Goal: Task Accomplishment & Management: Manage account settings

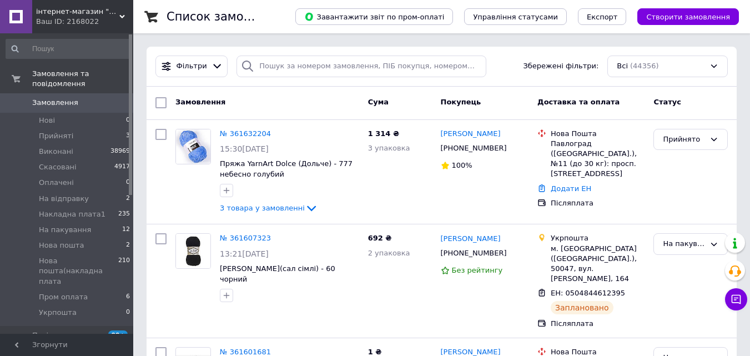
click at [64, 98] on span "Замовлення" at bounding box center [55, 103] width 46 height 10
click at [63, 98] on span "Замовлення" at bounding box center [55, 103] width 46 height 10
click at [71, 225] on span "На пакування" at bounding box center [65, 230] width 52 height 10
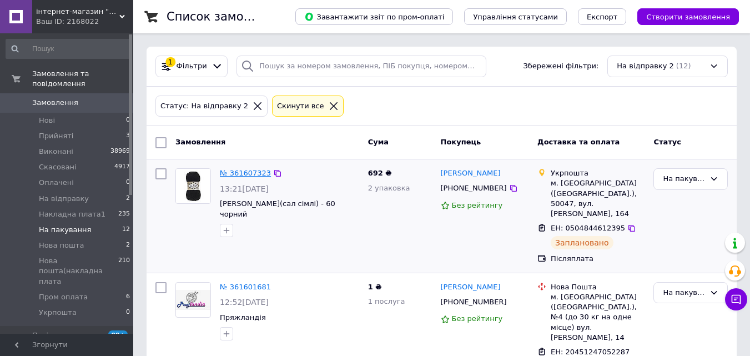
click at [252, 174] on link "№ 361607323" at bounding box center [245, 173] width 51 height 8
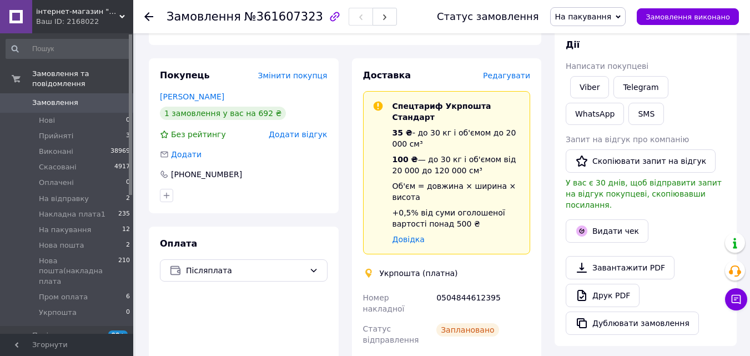
scroll to position [222, 0]
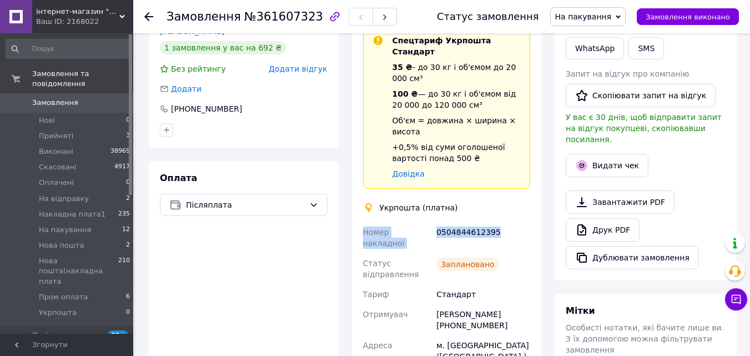
drag, startPoint x: 491, startPoint y: 224, endPoint x: 362, endPoint y: 221, distance: 128.9
copy div "Номер накладної 0504844612395"
click at [593, 20] on span "На пакування" at bounding box center [583, 16] width 57 height 9
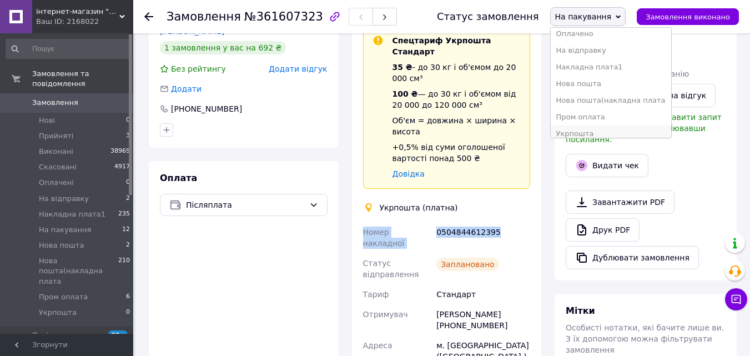
scroll to position [62, 0]
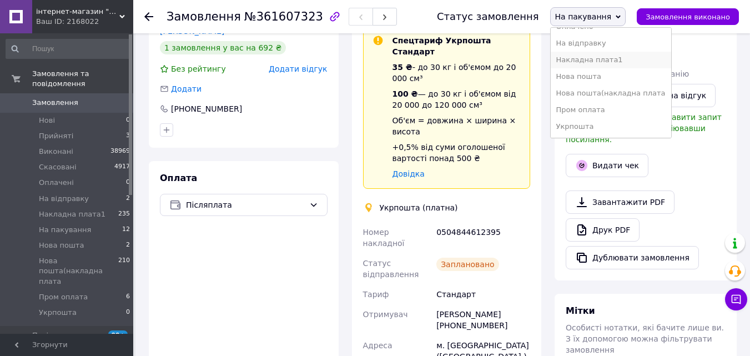
click at [589, 60] on li "Накладна плата1" at bounding box center [611, 60] width 120 height 17
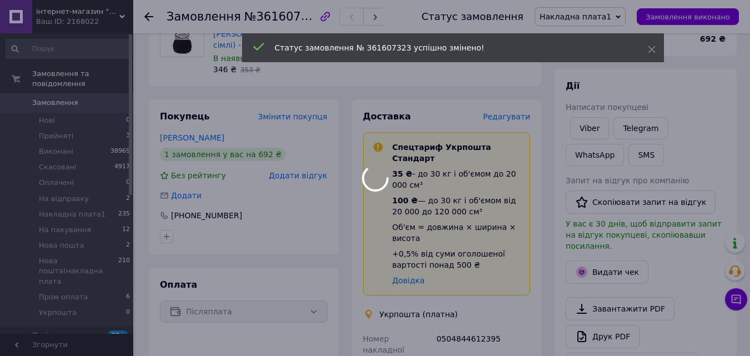
scroll to position [111, 0]
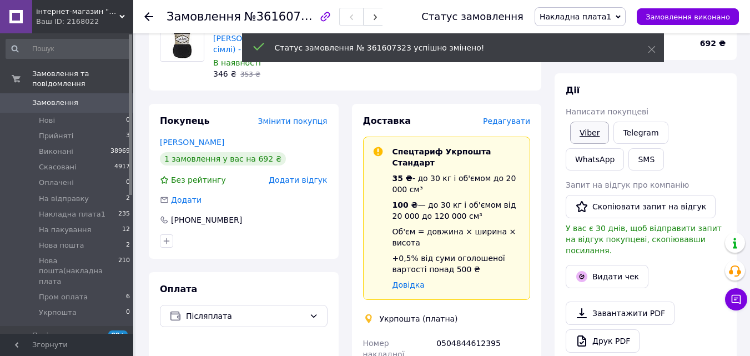
click at [586, 134] on link "Viber" at bounding box center [589, 133] width 39 height 22
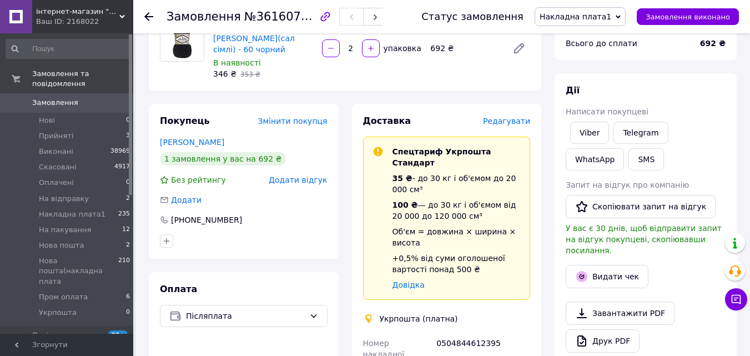
click at [150, 17] on use at bounding box center [148, 16] width 9 height 9
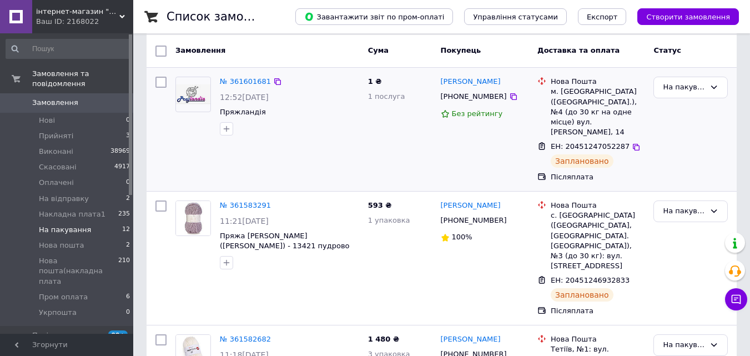
scroll to position [111, 0]
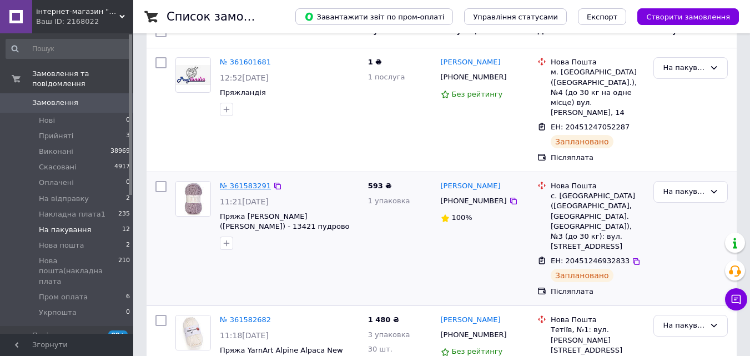
click at [245, 182] on link "№ 361583291" at bounding box center [245, 186] width 51 height 8
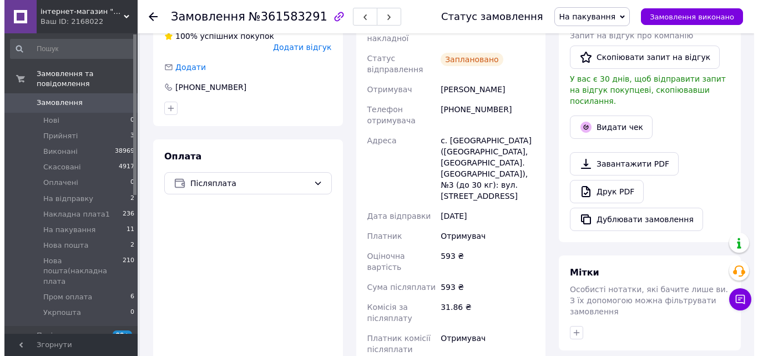
scroll to position [229, 0]
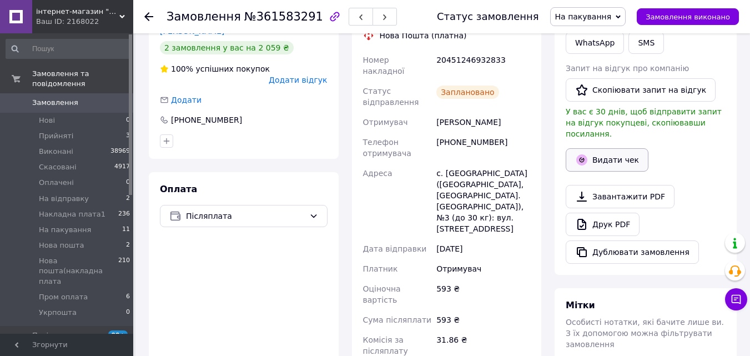
click at [602, 154] on button "Видати чек" at bounding box center [607, 159] width 83 height 23
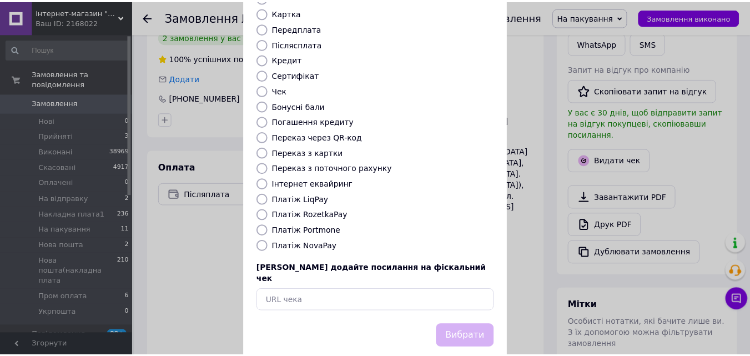
scroll to position [121, 0]
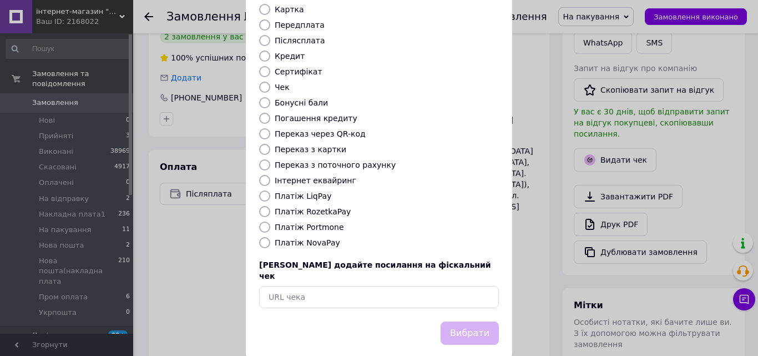
click at [261, 237] on input "Платіж NovaPay" at bounding box center [264, 242] width 11 height 11
radio input "true"
click at [455, 321] on button "Вибрати" at bounding box center [470, 333] width 58 height 24
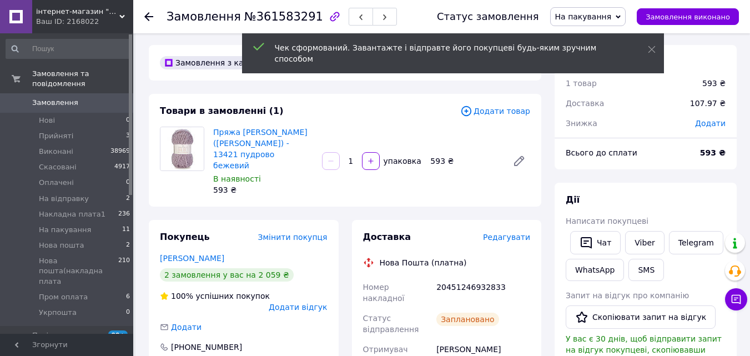
scroll to position [0, 0]
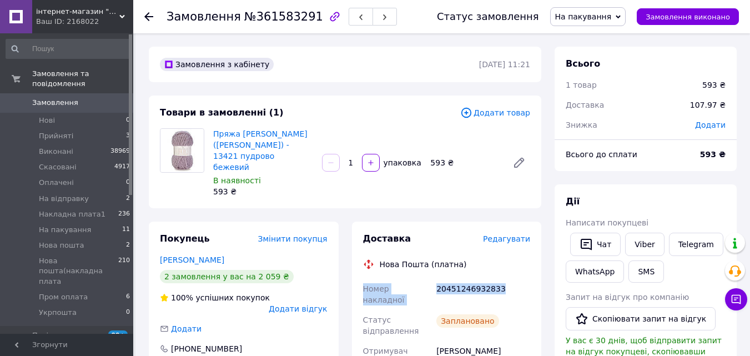
drag, startPoint x: 500, startPoint y: 277, endPoint x: 363, endPoint y: 272, distance: 137.8
copy div "Номер накладної 20451246932833"
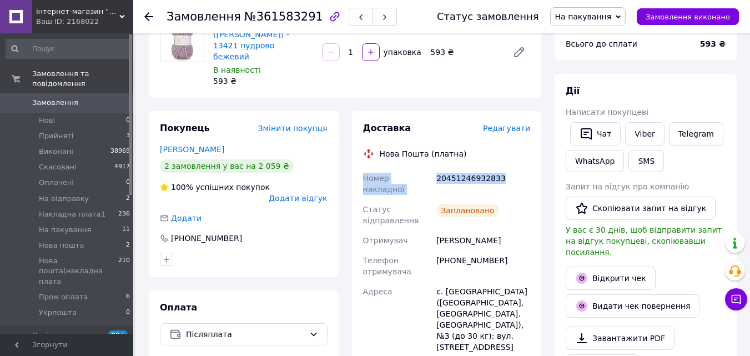
scroll to position [111, 0]
click at [597, 12] on span "На пакування" at bounding box center [583, 16] width 57 height 9
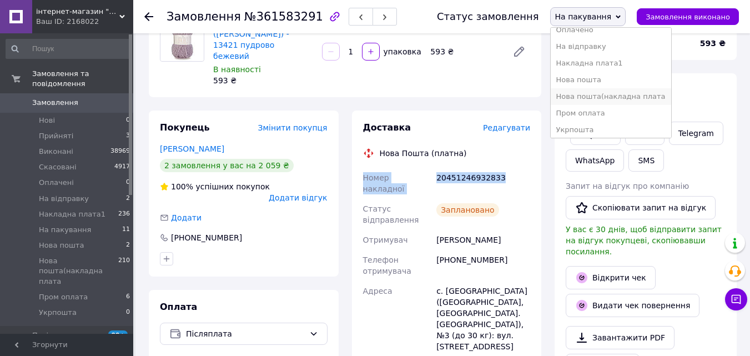
scroll to position [62, 0]
click at [600, 92] on li "Нова пошта(накладна плата" at bounding box center [611, 93] width 120 height 17
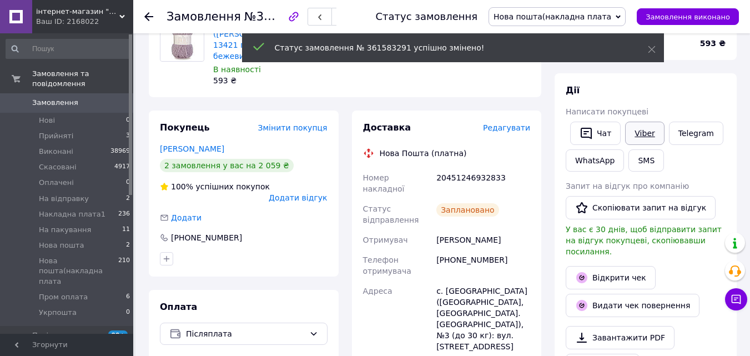
click at [642, 132] on link "Viber" at bounding box center [644, 133] width 39 height 23
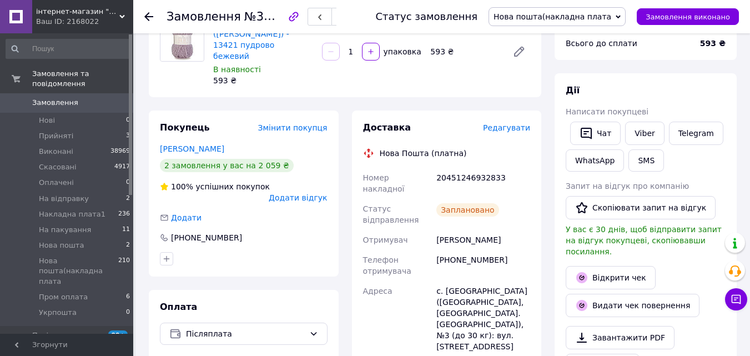
click at [149, 19] on icon at bounding box center [148, 16] width 9 height 9
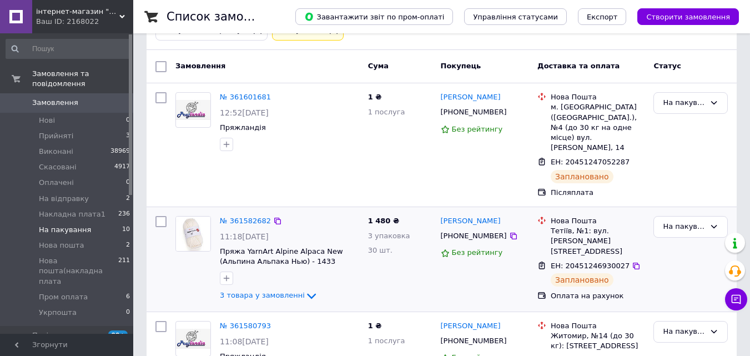
scroll to position [111, 0]
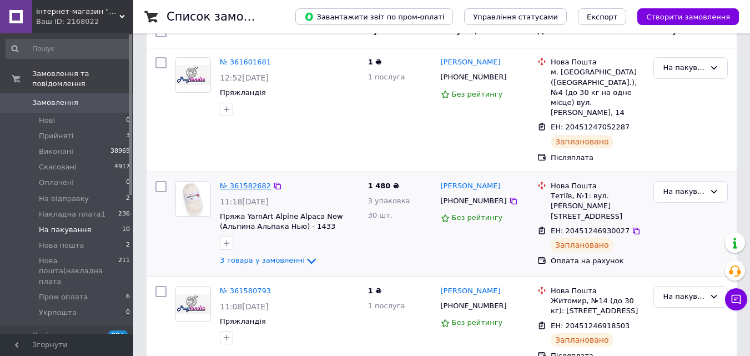
click at [245, 182] on link "№ 361582682" at bounding box center [245, 186] width 51 height 8
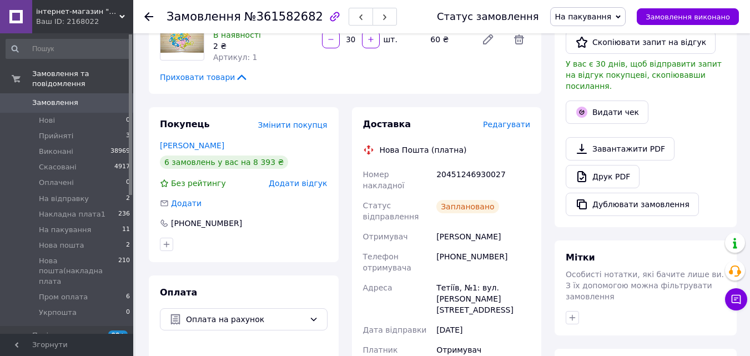
scroll to position [278, 0]
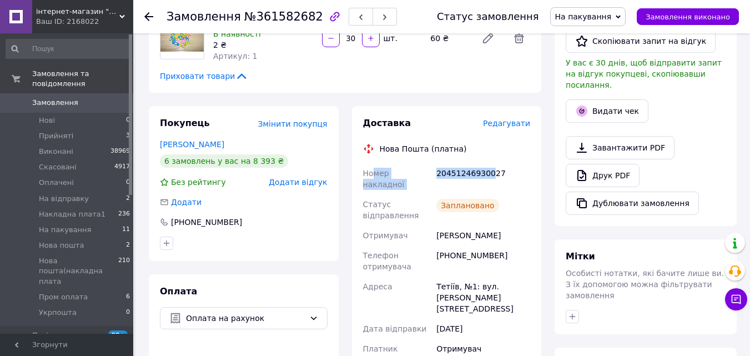
drag, startPoint x: 454, startPoint y: 173, endPoint x: 384, endPoint y: 173, distance: 70.0
click at [374, 173] on div "Номер накладної 20451246930027 Статус відправлення Заплановано Отримувач [PERSO…" at bounding box center [447, 292] width 172 height 258
drag, startPoint x: 506, startPoint y: 173, endPoint x: 363, endPoint y: 172, distance: 142.7
click at [363, 172] on div "Номер накладної 20451246930027 Статус відправлення Заплановано Отримувач [PERSO…" at bounding box center [447, 292] width 172 height 258
copy div "Номер накладної 20451246930027"
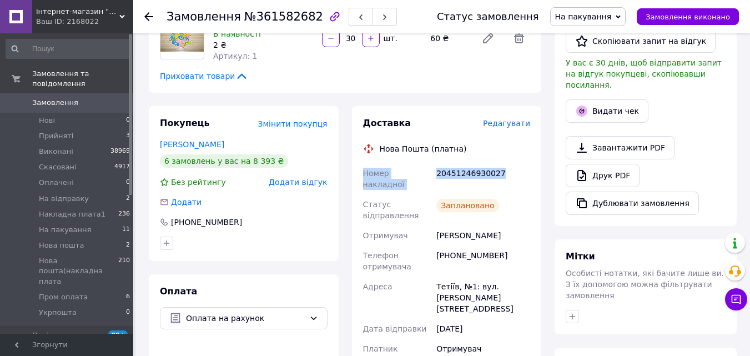
click at [610, 12] on span "На пакування" at bounding box center [583, 16] width 57 height 9
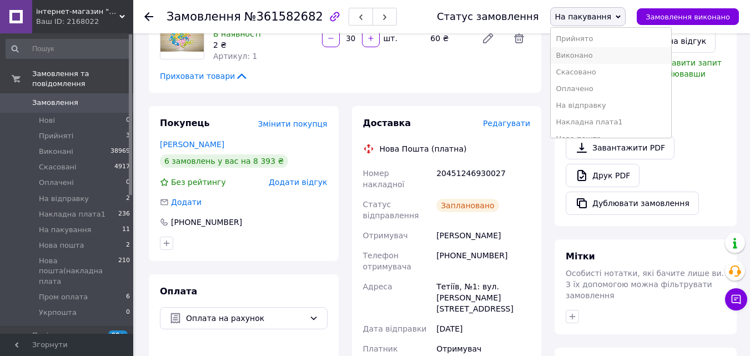
click at [587, 57] on li "Виконано" at bounding box center [611, 55] width 120 height 17
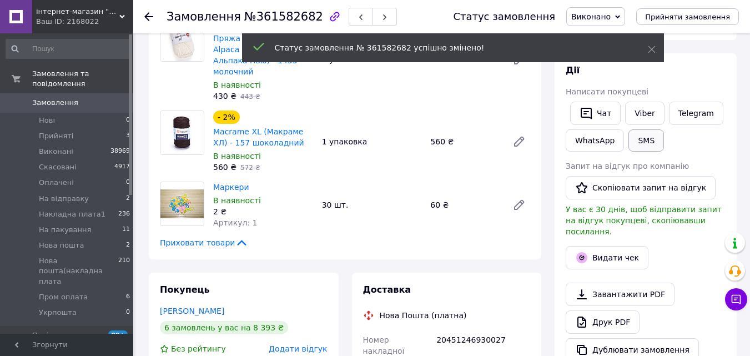
scroll to position [31, 0]
click at [642, 116] on link "Viber" at bounding box center [644, 113] width 39 height 23
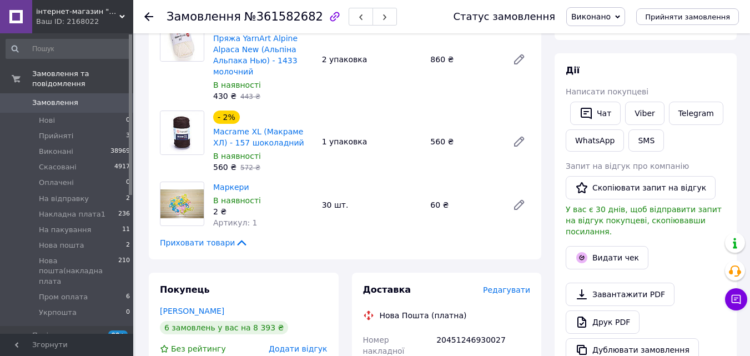
click at [148, 17] on use at bounding box center [148, 16] width 9 height 9
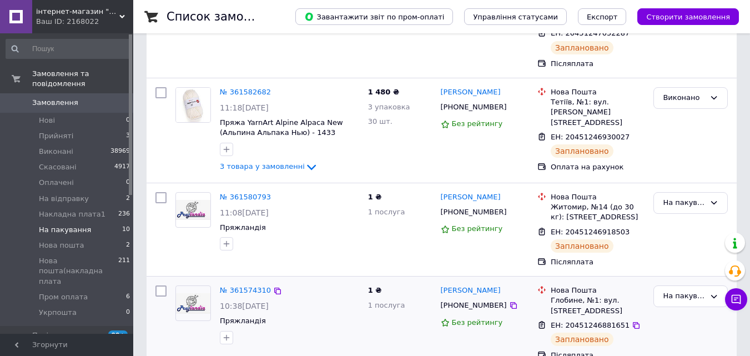
scroll to position [222, 0]
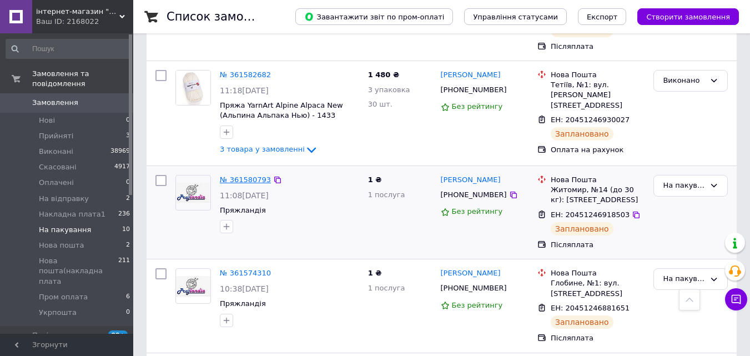
click at [250, 175] on link "№ 361580793" at bounding box center [245, 179] width 51 height 8
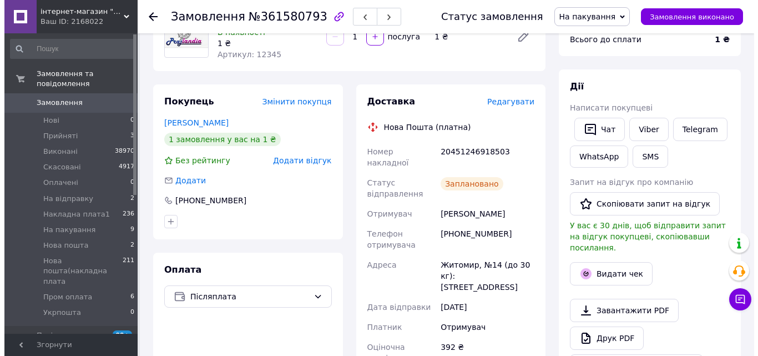
scroll to position [111, 0]
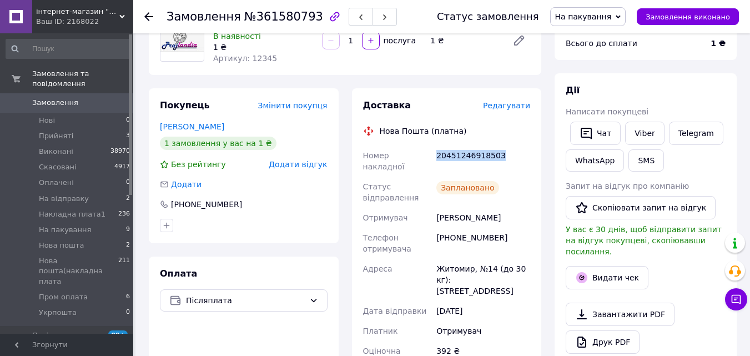
drag, startPoint x: 465, startPoint y: 154, endPoint x: 436, endPoint y: 155, distance: 29.4
click at [436, 155] on div "20451246918503" at bounding box center [483, 160] width 98 height 31
copy div "20451246918503"
click at [590, 266] on button "Видати чек" at bounding box center [607, 277] width 83 height 23
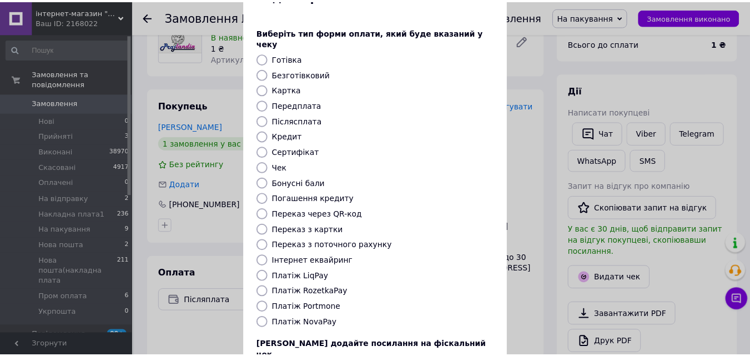
scroll to position [121, 0]
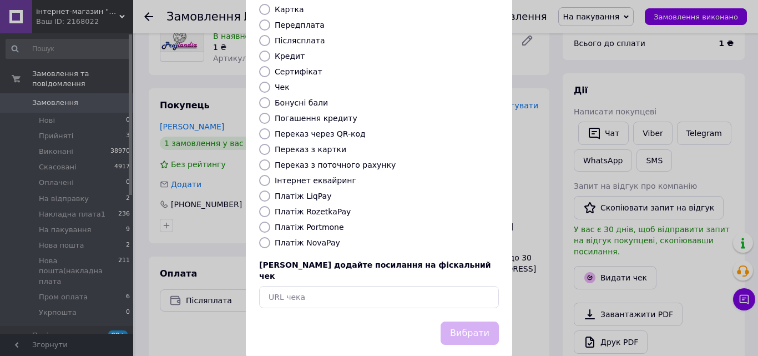
click at [263, 237] on input "Платіж NovaPay" at bounding box center [264, 242] width 11 height 11
radio input "true"
click at [465, 321] on button "Вибрати" at bounding box center [470, 333] width 58 height 24
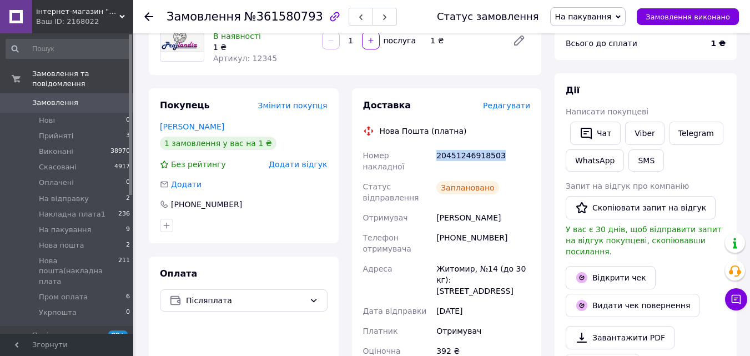
click at [605, 14] on span "На пакування" at bounding box center [583, 16] width 57 height 9
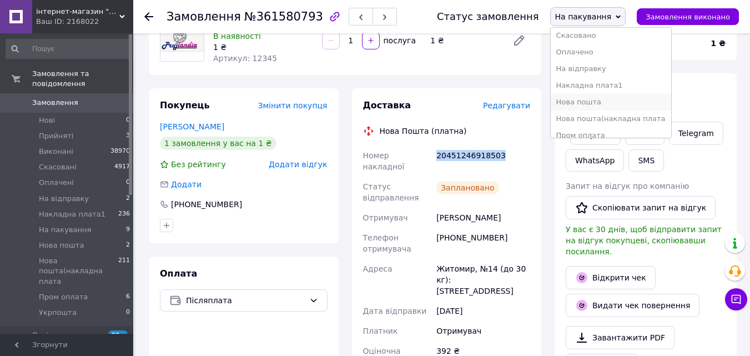
scroll to position [56, 0]
click at [605, 102] on li "Нова пошта(накладна плата" at bounding box center [611, 100] width 120 height 17
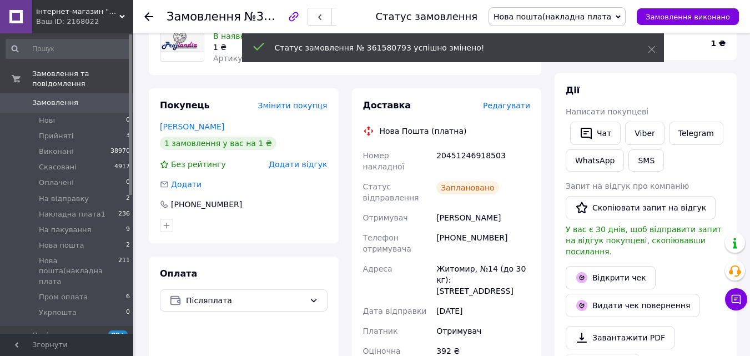
click at [148, 13] on use at bounding box center [148, 16] width 9 height 9
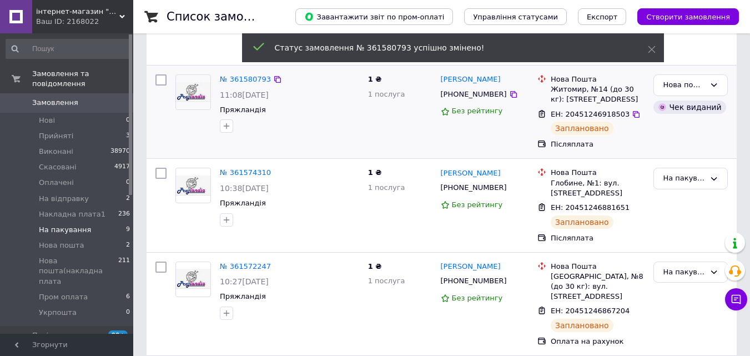
scroll to position [222, 0]
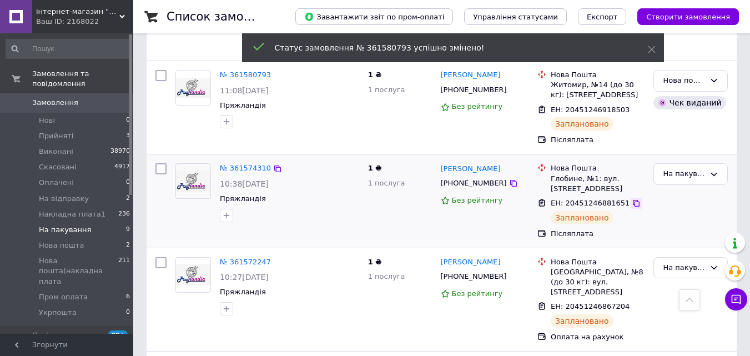
click at [632, 199] on icon at bounding box center [636, 203] width 9 height 9
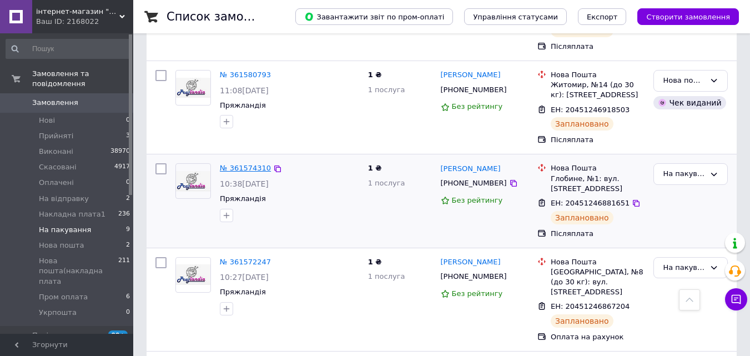
click at [249, 164] on link "№ 361574310" at bounding box center [245, 168] width 51 height 8
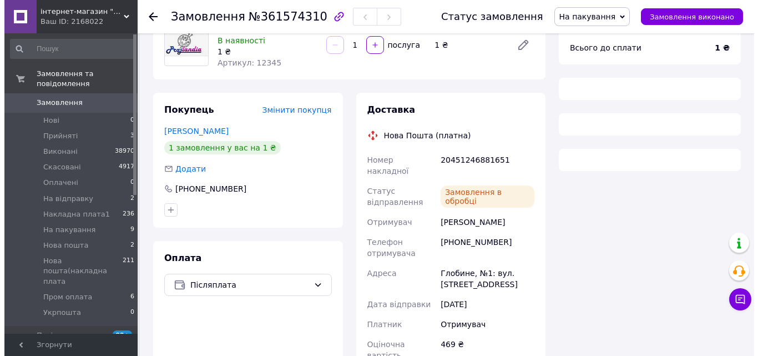
scroll to position [222, 0]
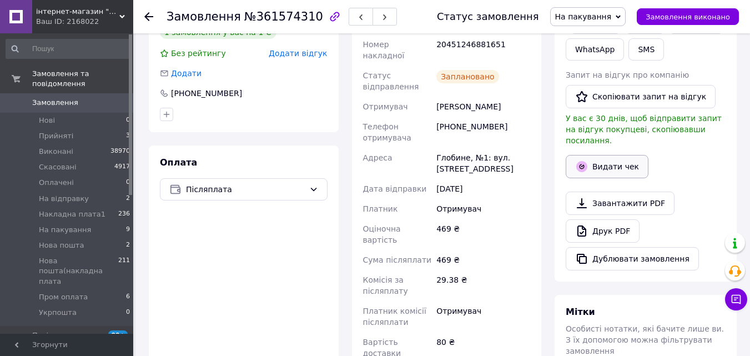
click at [612, 161] on button "Видати чек" at bounding box center [607, 166] width 83 height 23
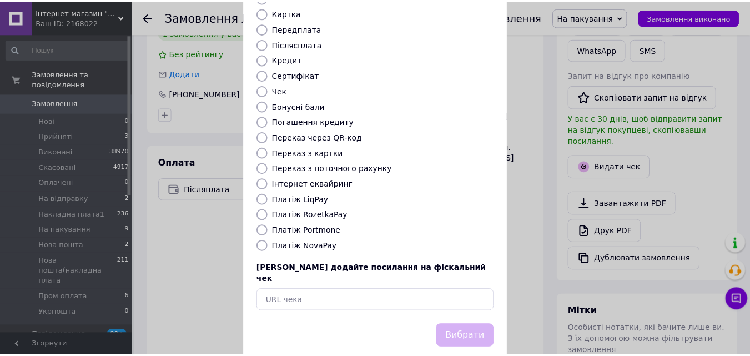
scroll to position [121, 0]
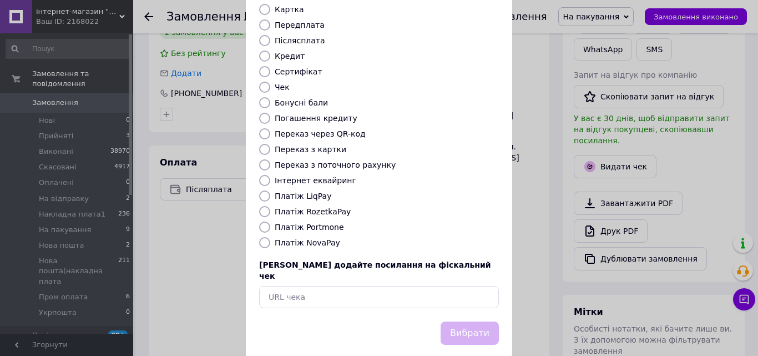
click at [262, 237] on input "Платіж NovaPay" at bounding box center [264, 242] width 11 height 11
radio input "true"
click at [461, 321] on button "Вибрати" at bounding box center [470, 333] width 58 height 24
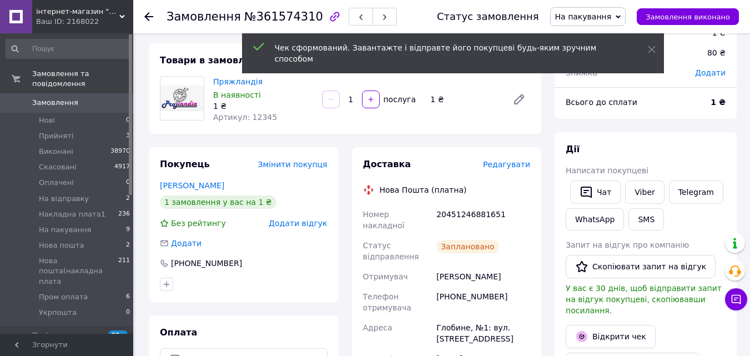
scroll to position [0, 0]
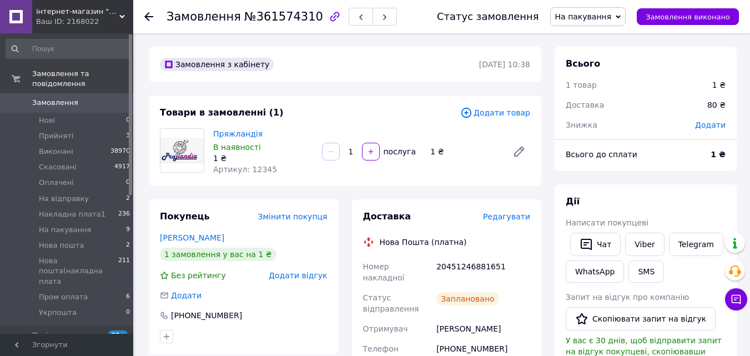
click at [608, 17] on span "На пакування" at bounding box center [583, 16] width 57 height 9
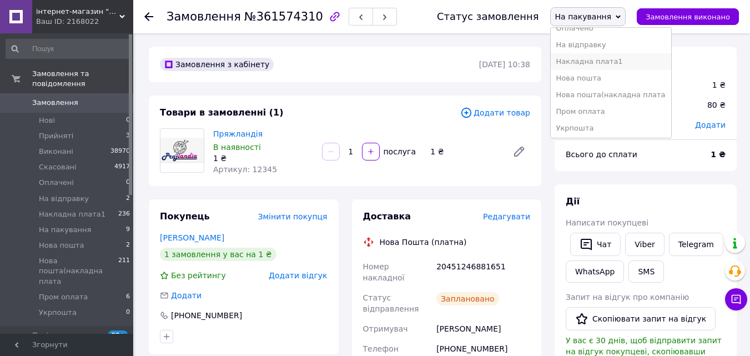
scroll to position [62, 0]
click at [607, 93] on li "Нова пошта(накладна плата" at bounding box center [611, 93] width 120 height 17
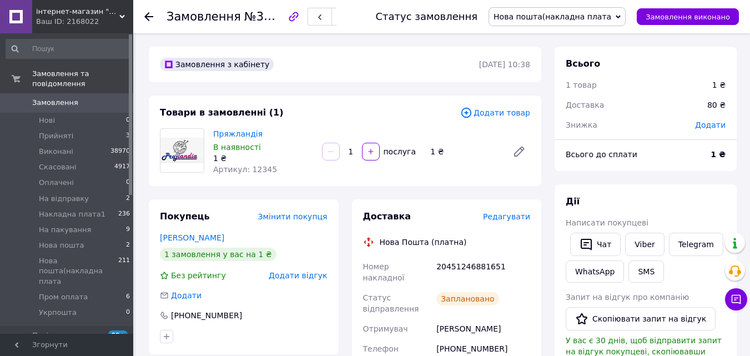
click at [147, 14] on icon at bounding box center [148, 16] width 9 height 9
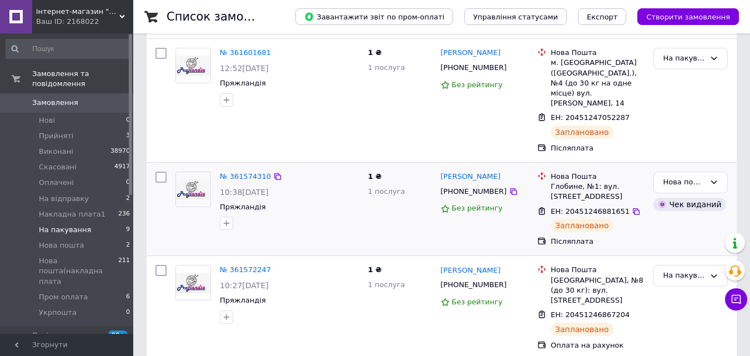
scroll to position [167, 0]
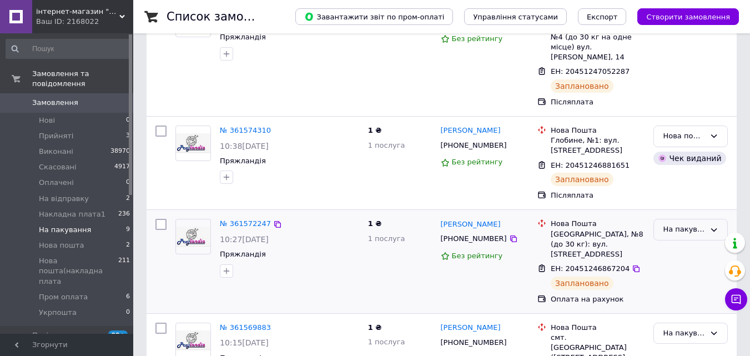
click at [689, 224] on div "На пакування" at bounding box center [684, 230] width 42 height 12
click at [676, 264] on li "Виконано" at bounding box center [690, 273] width 73 height 21
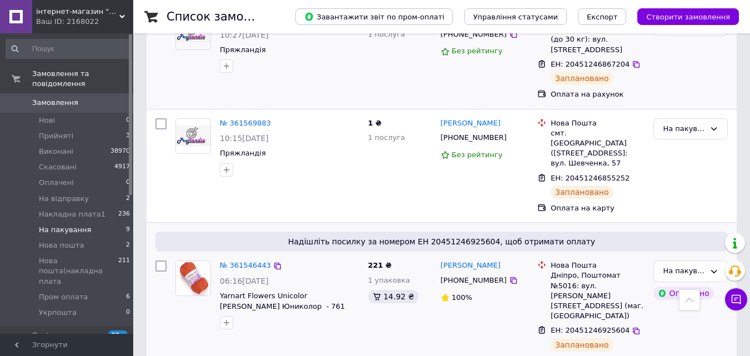
scroll to position [222, 0]
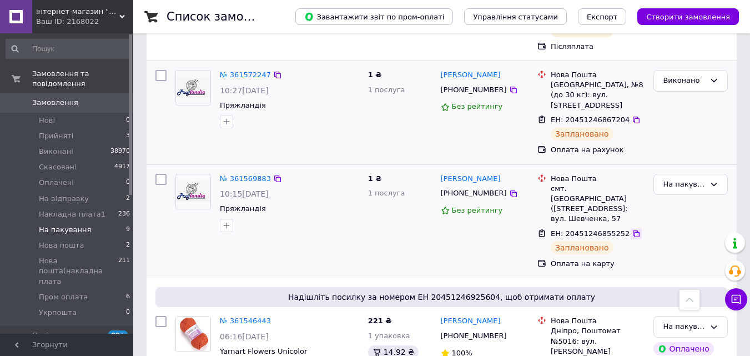
click at [632, 229] on icon at bounding box center [636, 233] width 9 height 9
click at [681, 179] on div "На пакування" at bounding box center [684, 185] width 42 height 12
click at [675, 218] on li "Виконано" at bounding box center [690, 228] width 73 height 21
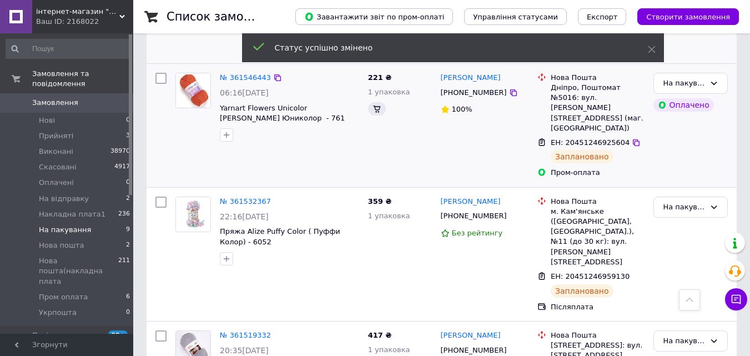
scroll to position [240, 0]
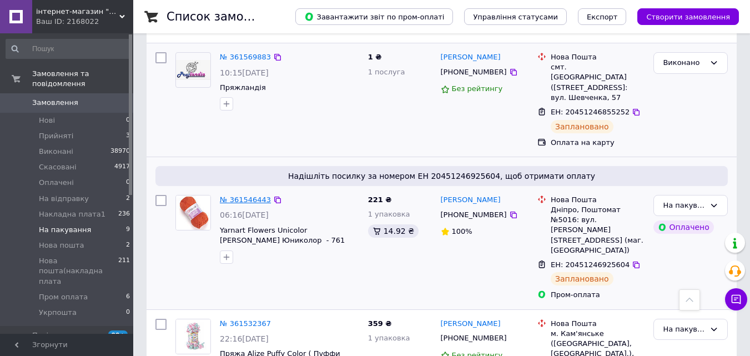
click at [247, 195] on link "№ 361546443" at bounding box center [245, 199] width 51 height 8
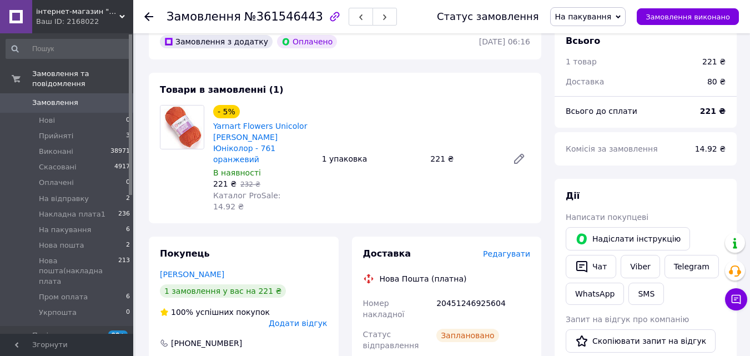
scroll to position [462, 0]
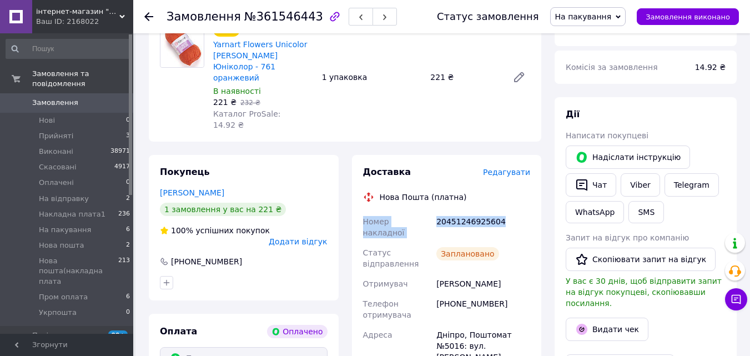
drag, startPoint x: 481, startPoint y: 188, endPoint x: 362, endPoint y: 187, distance: 118.8
click at [362, 212] on div "Номер накладної 20451246925604 Статус відправлення Заплановано Отримувач [PERSO…" at bounding box center [447, 357] width 172 height 291
copy div "Номер накладної 20451246925604"
click at [604, 19] on span "На пакування" at bounding box center [583, 16] width 57 height 9
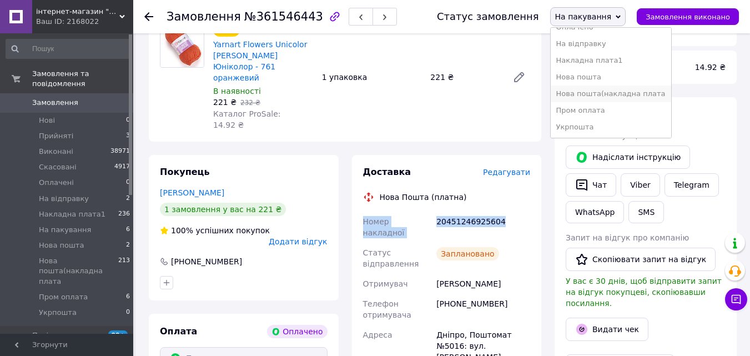
scroll to position [62, 0]
click at [595, 108] on li "Пром оплата" at bounding box center [611, 110] width 120 height 17
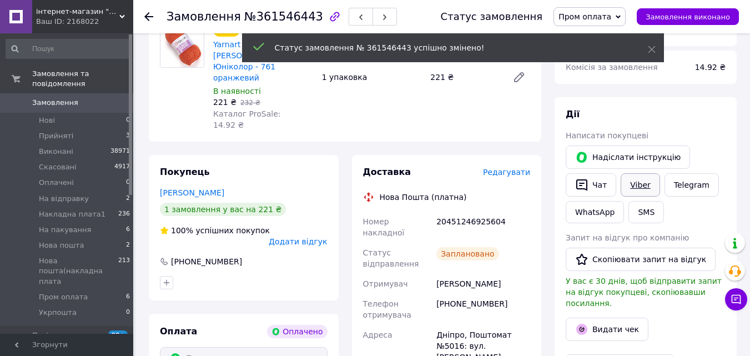
click at [642, 173] on link "Viber" at bounding box center [640, 184] width 39 height 23
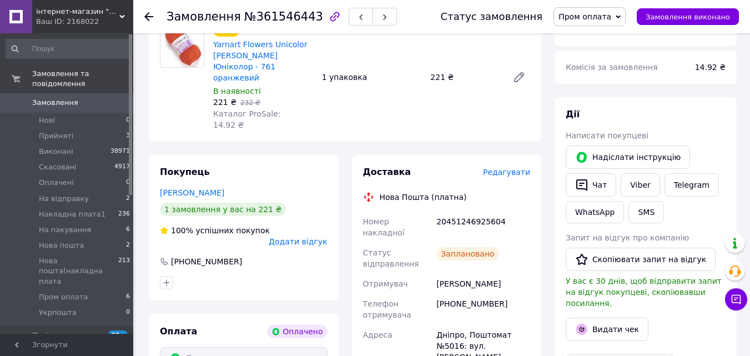
click at [149, 15] on icon at bounding box center [148, 16] width 9 height 9
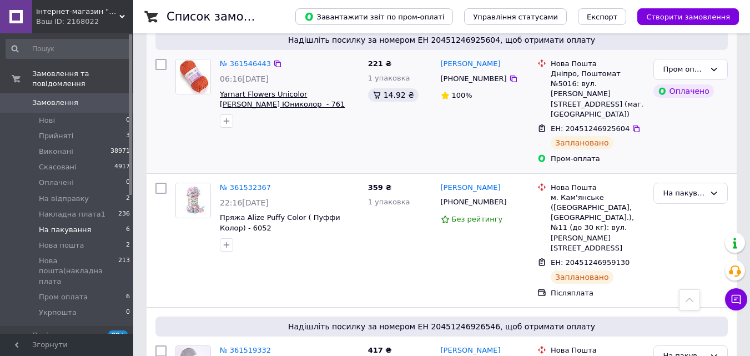
scroll to position [389, 0]
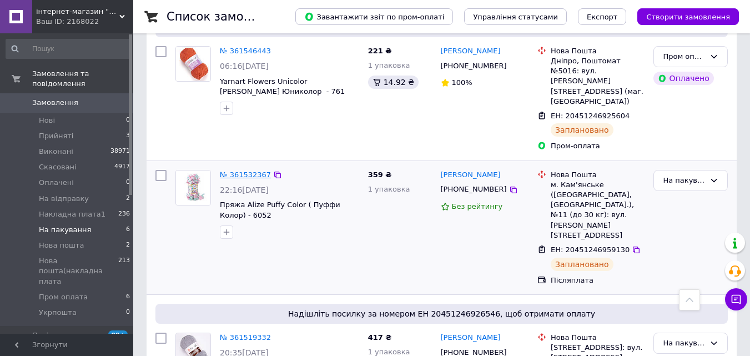
click at [242, 170] on link "№ 361532367" at bounding box center [245, 174] width 51 height 8
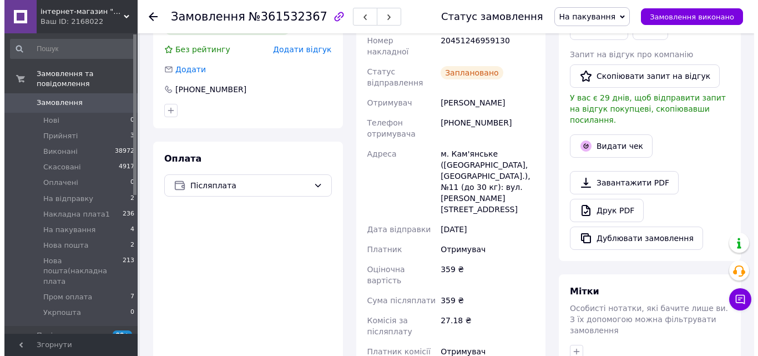
scroll to position [222, 0]
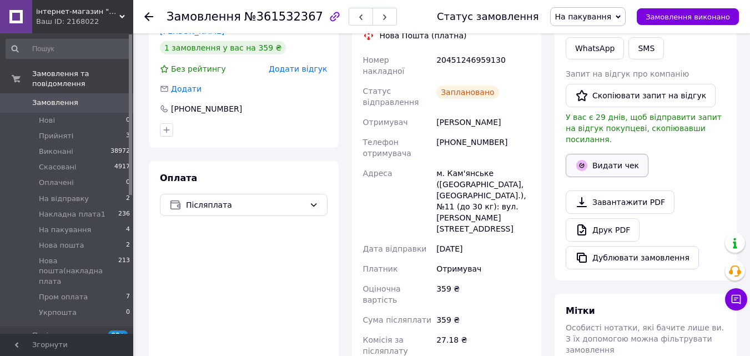
click at [609, 158] on button "Видати чек" at bounding box center [607, 165] width 83 height 23
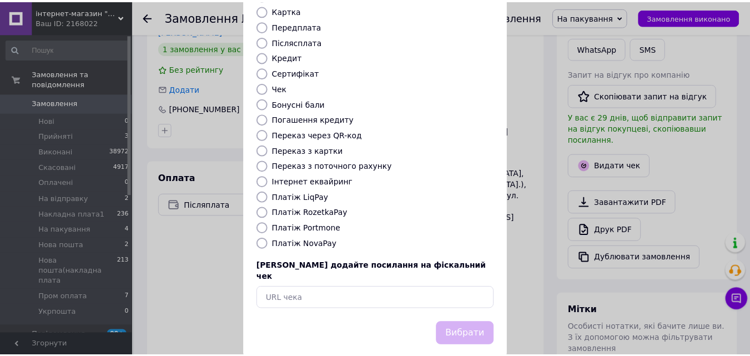
scroll to position [121, 0]
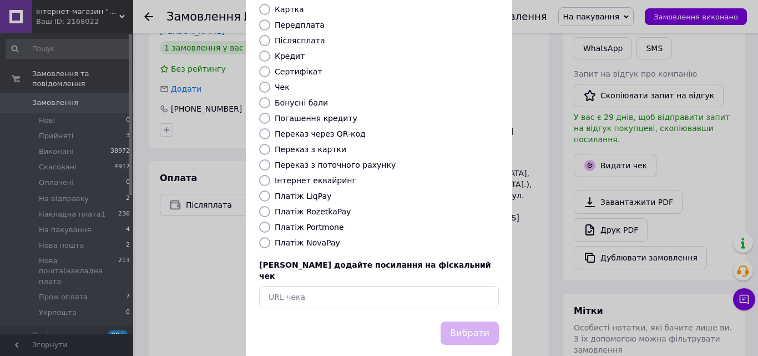
click at [263, 237] on input "Платіж NovaPay" at bounding box center [264, 242] width 11 height 11
radio input "true"
click at [476, 321] on button "Вибрати" at bounding box center [470, 333] width 58 height 24
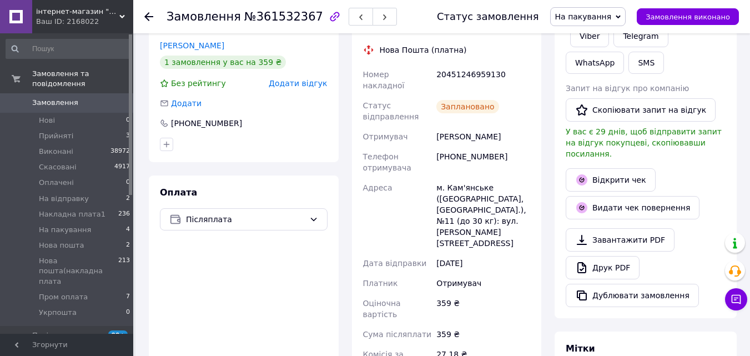
scroll to position [278, 0]
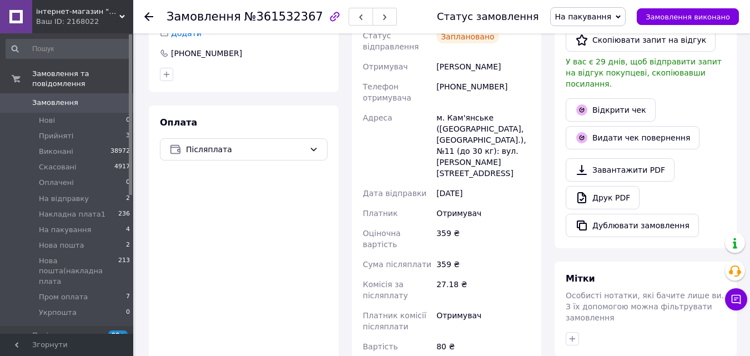
click at [590, 14] on span "На пакування" at bounding box center [583, 16] width 57 height 9
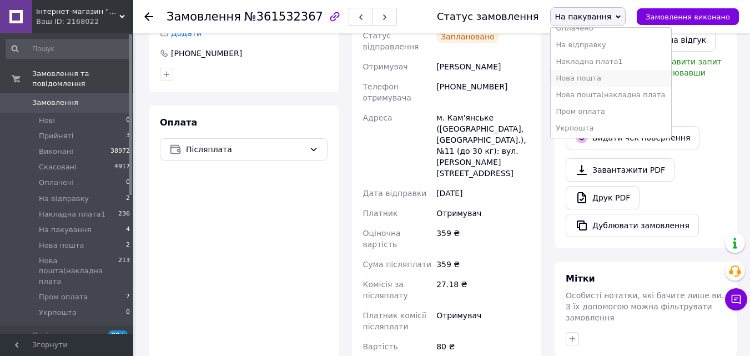
scroll to position [62, 0]
click at [603, 92] on li "Нова пошта(накладна плата" at bounding box center [611, 93] width 120 height 17
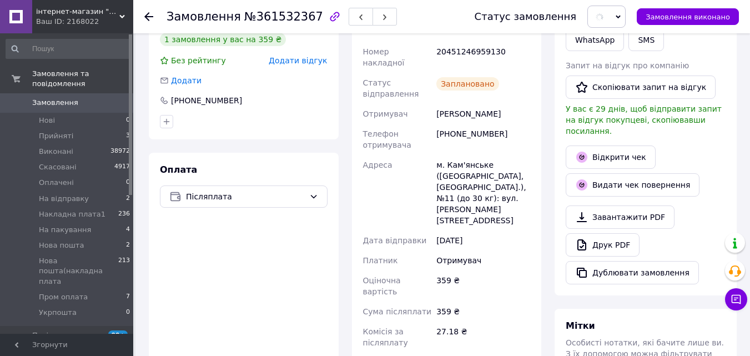
scroll to position [167, 0]
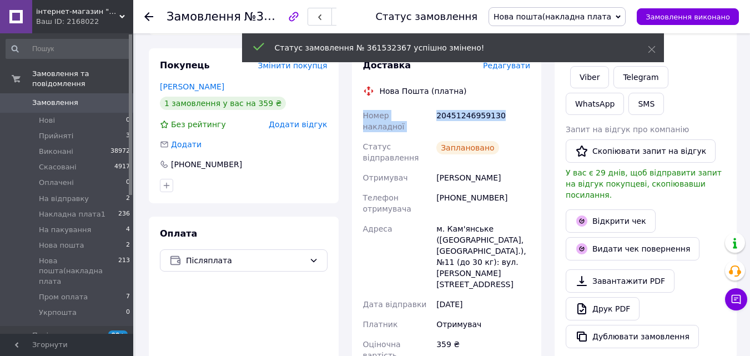
drag, startPoint x: 501, startPoint y: 117, endPoint x: 361, endPoint y: 113, distance: 140.0
copy div "Номер накладної 20451246959130"
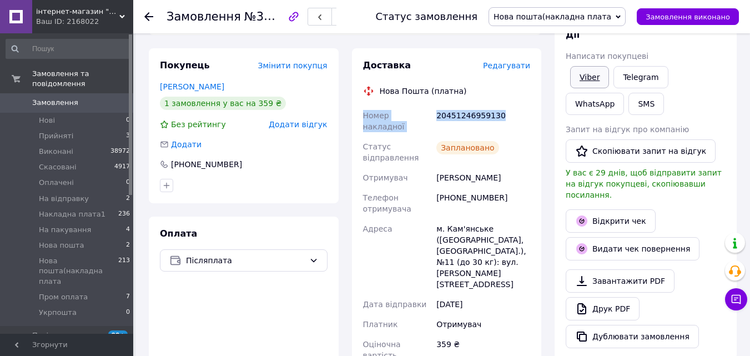
click at [593, 77] on link "Viber" at bounding box center [589, 77] width 39 height 22
click at [146, 16] on use at bounding box center [148, 16] width 9 height 9
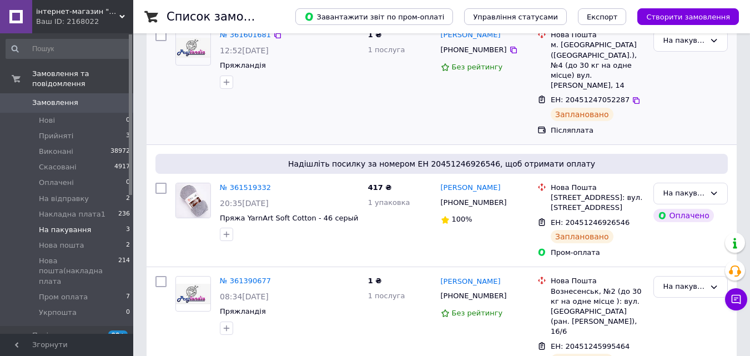
scroll to position [156, 0]
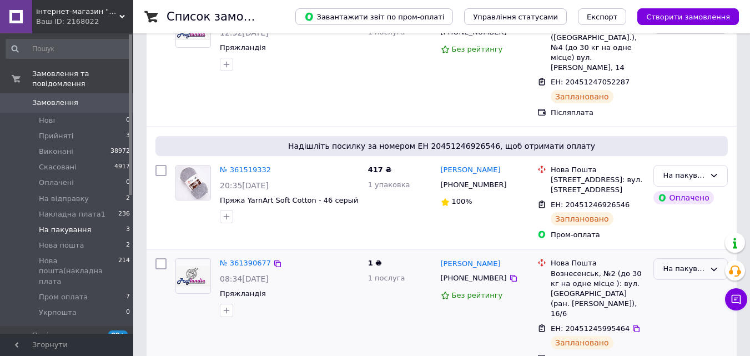
click at [686, 263] on div "На пакування" at bounding box center [684, 269] width 42 height 12
click at [671, 303] on li "Виконано" at bounding box center [690, 313] width 73 height 21
click at [250, 165] on link "№ 361519332" at bounding box center [245, 169] width 51 height 8
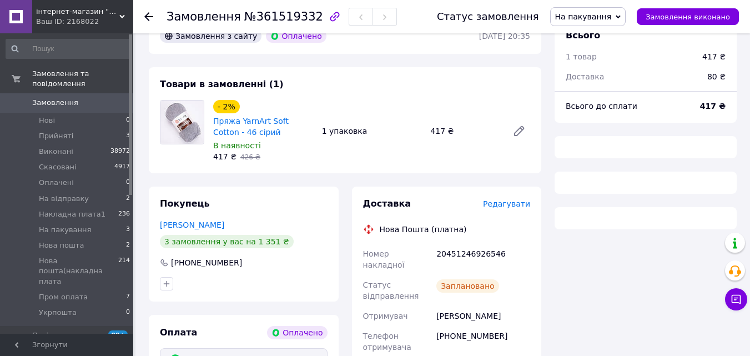
scroll to position [434, 0]
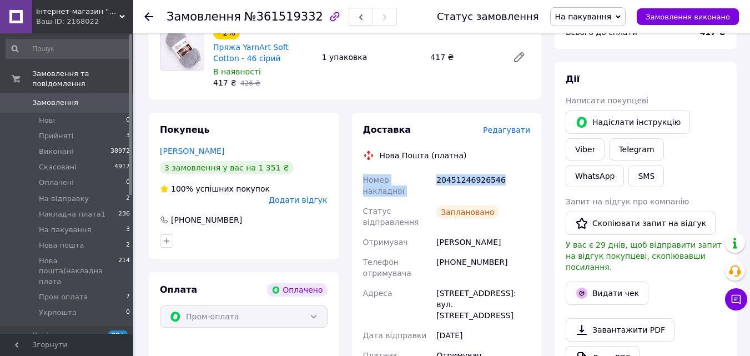
drag, startPoint x: 514, startPoint y: 168, endPoint x: 363, endPoint y: 168, distance: 151.0
click at [363, 170] on div "Номер накладної 20451246926546 Статус відправлення Заплановано Отримувач [PERSO…" at bounding box center [447, 299] width 172 height 258
copy div "Номер накладної 20451246926546"
click at [610, 13] on span "На пакування" at bounding box center [583, 16] width 57 height 9
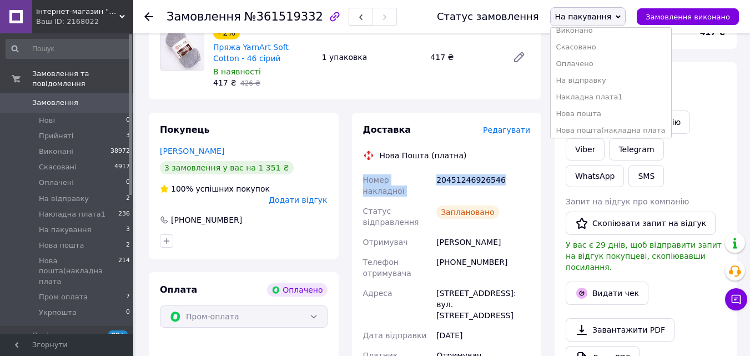
scroll to position [62, 0]
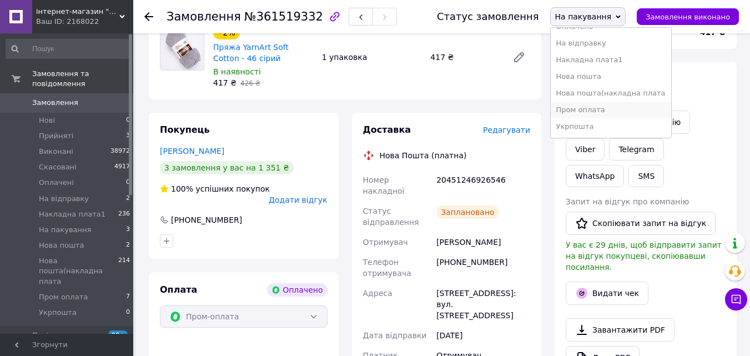
click at [596, 109] on li "Пром оплата" at bounding box center [611, 110] width 120 height 17
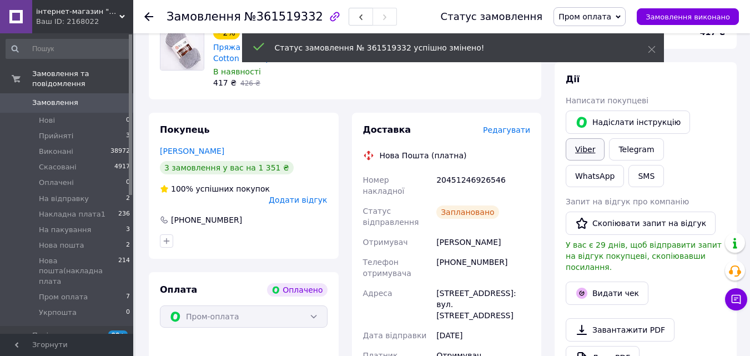
click at [605, 138] on link "Viber" at bounding box center [585, 149] width 39 height 22
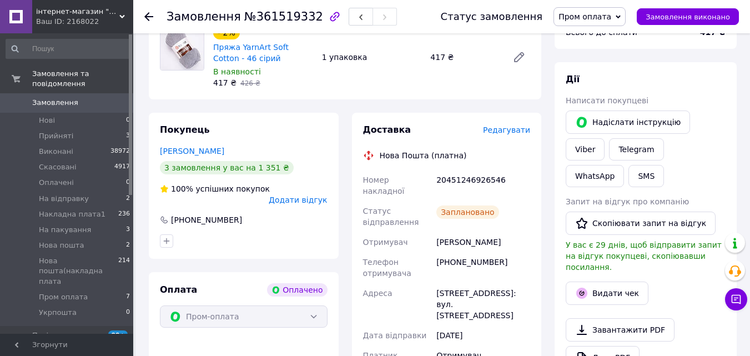
click at [149, 15] on icon at bounding box center [148, 16] width 9 height 9
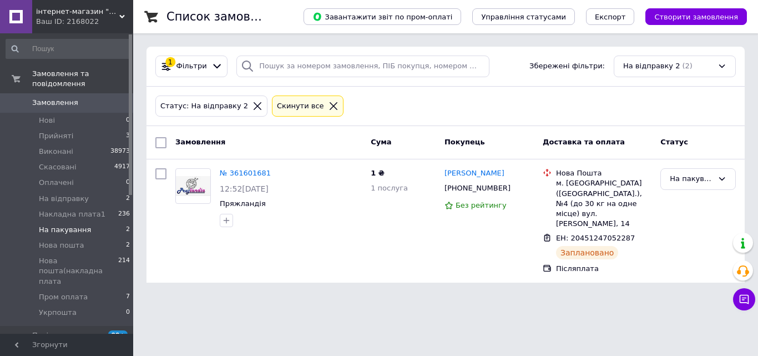
click at [54, 98] on span "Замовлення" at bounding box center [55, 103] width 46 height 10
